Goal: Check status: Check status

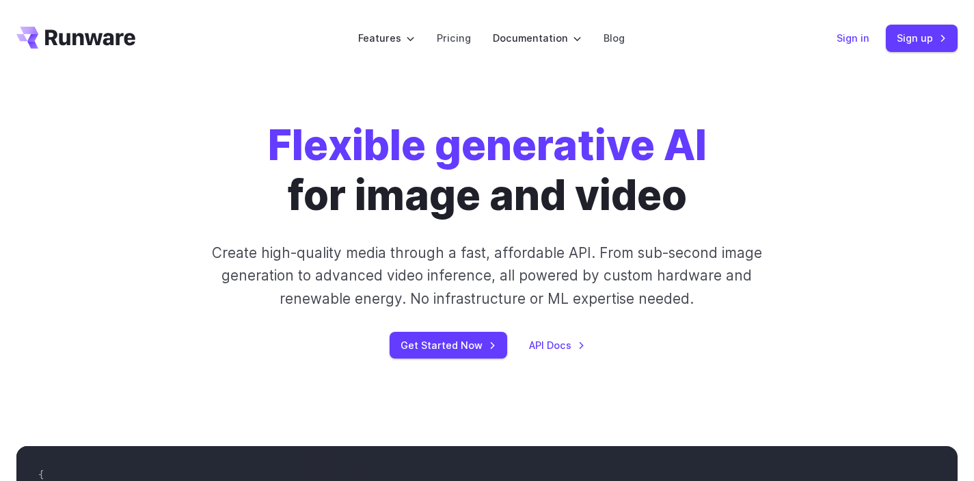
click at [857, 43] on link "Sign in" at bounding box center [853, 38] width 33 height 16
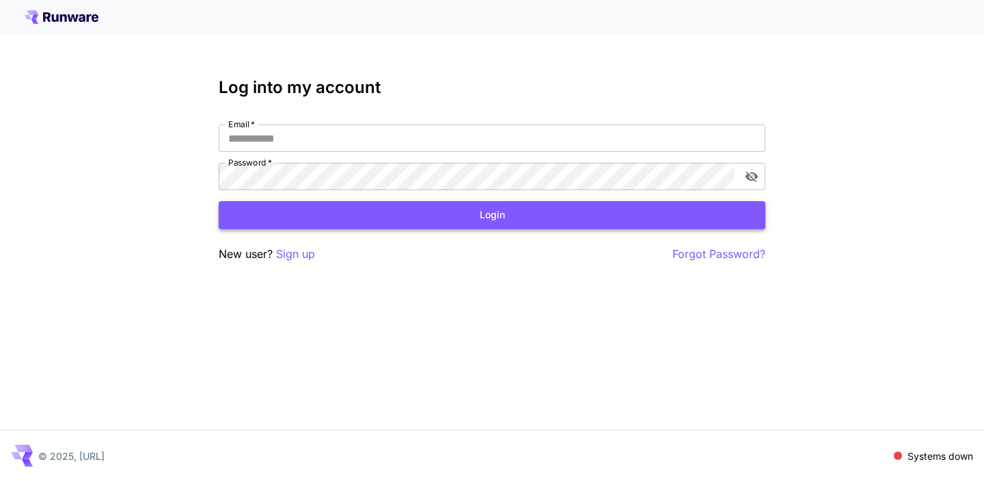
type input "**********"
click at [437, 226] on button "Login" at bounding box center [492, 215] width 547 height 28
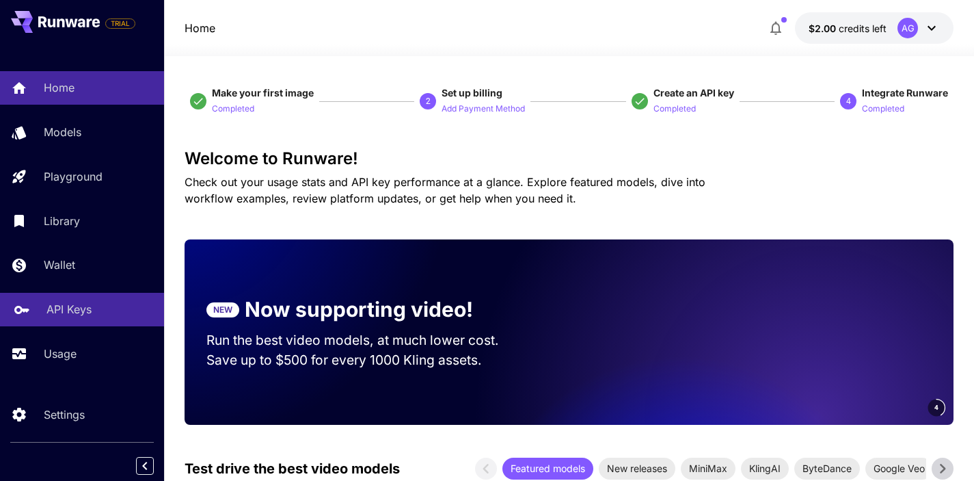
click at [71, 315] on p "API Keys" at bounding box center [68, 309] width 45 height 16
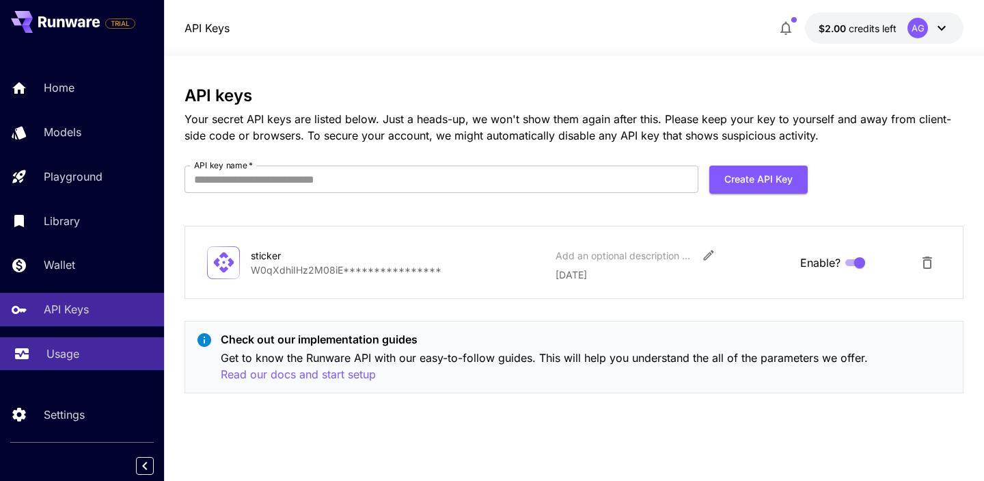
click at [66, 358] on p "Usage" at bounding box center [62, 353] width 33 height 16
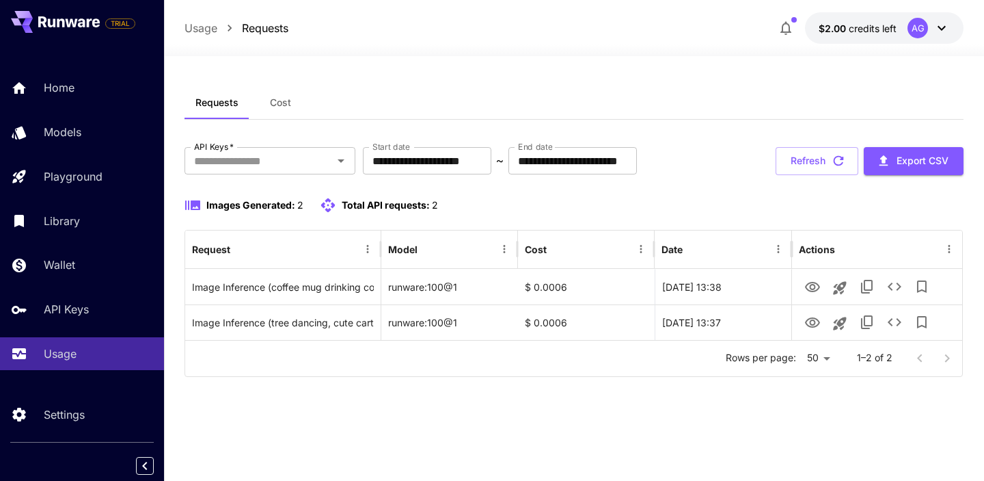
click at [530, 412] on div "**********" at bounding box center [574, 268] width 779 height 364
click at [796, 169] on button "Refresh" at bounding box center [817, 161] width 83 height 28
click at [782, 33] on icon "button" at bounding box center [786, 28] width 16 height 16
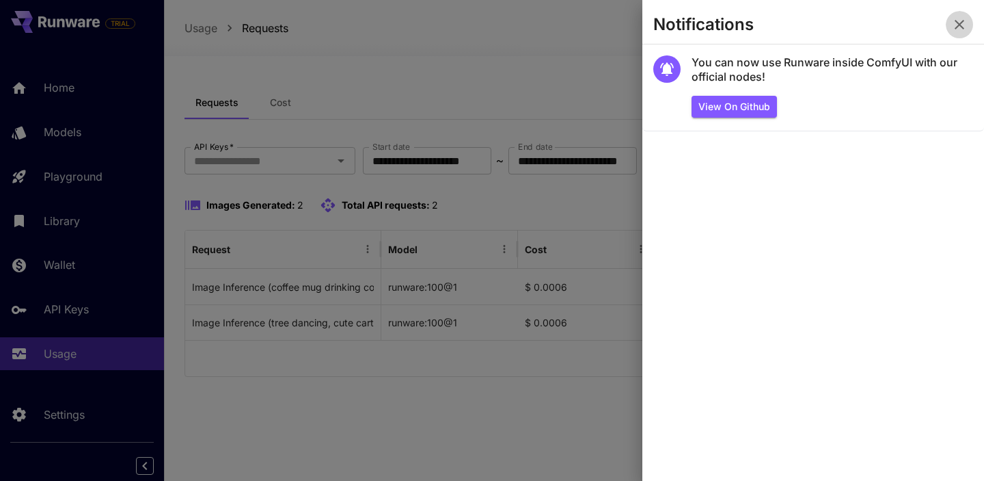
click at [960, 33] on button "button" at bounding box center [959, 24] width 27 height 27
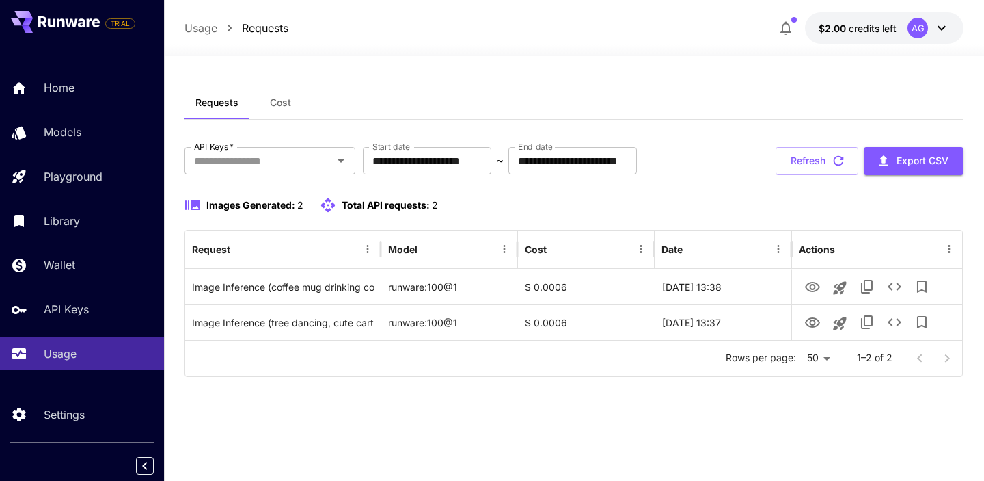
click at [691, 96] on div "Requests Cost" at bounding box center [574, 102] width 779 height 33
click at [814, 165] on button "Refresh" at bounding box center [817, 161] width 83 height 28
click at [827, 166] on button "Refresh" at bounding box center [817, 161] width 83 height 28
